Goal: Subscribe to service/newsletter

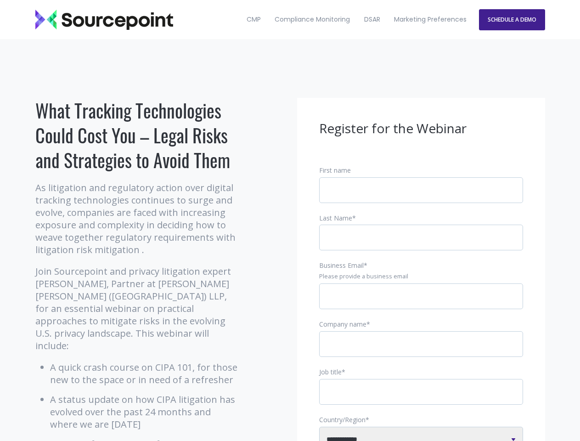
click at [421, 304] on input "Business Email *" at bounding box center [421, 296] width 204 height 26
